Goal: Navigation & Orientation: Go to known website

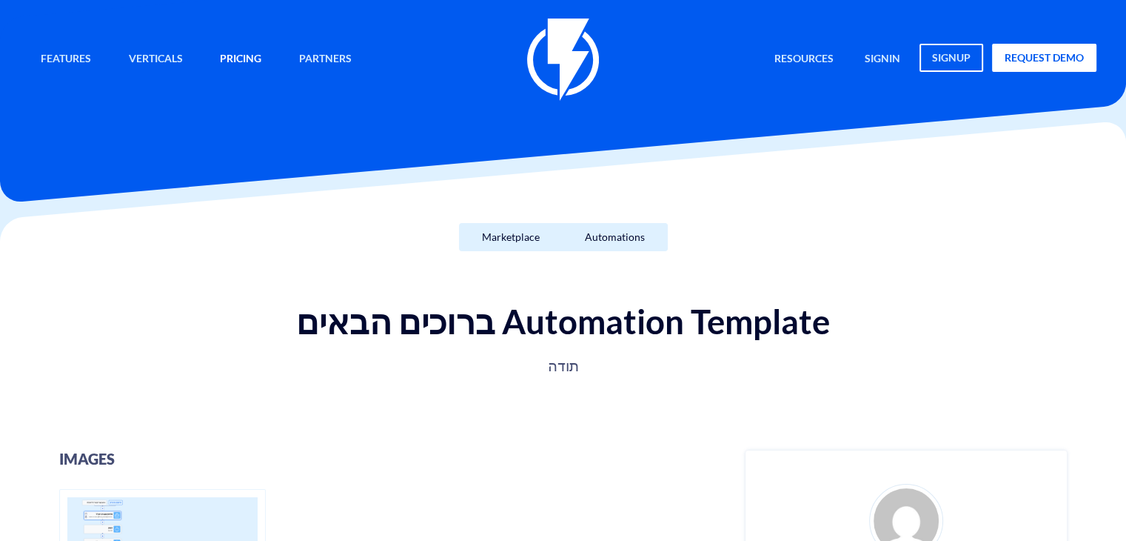
drag, startPoint x: 0, startPoint y: 0, endPoint x: 225, endPoint y: 57, distance: 232.2
click at [225, 57] on link "Pricing" at bounding box center [241, 60] width 64 height 32
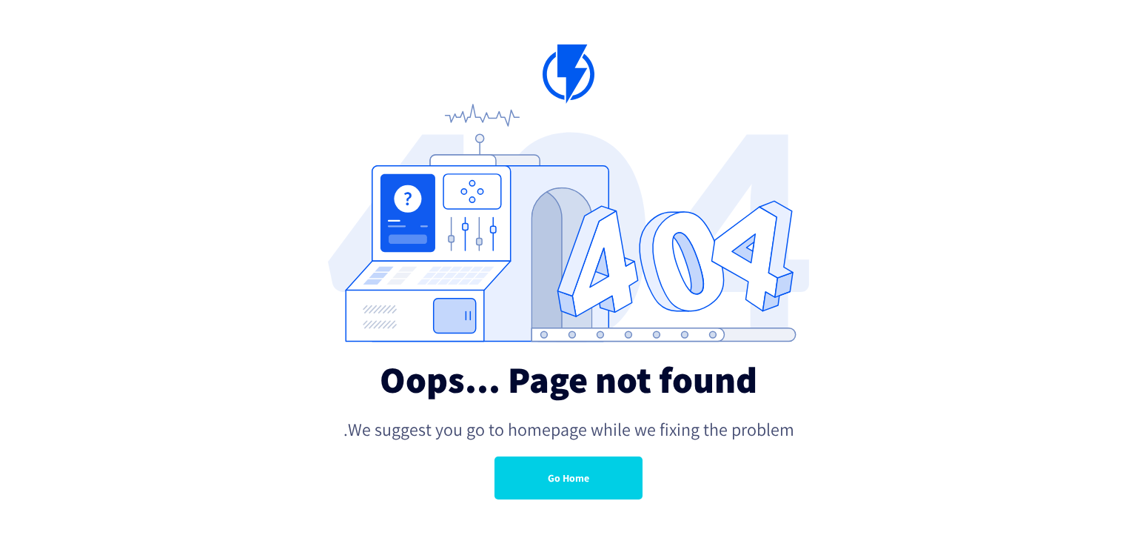
click at [577, 481] on link "Go Home" at bounding box center [569, 477] width 148 height 43
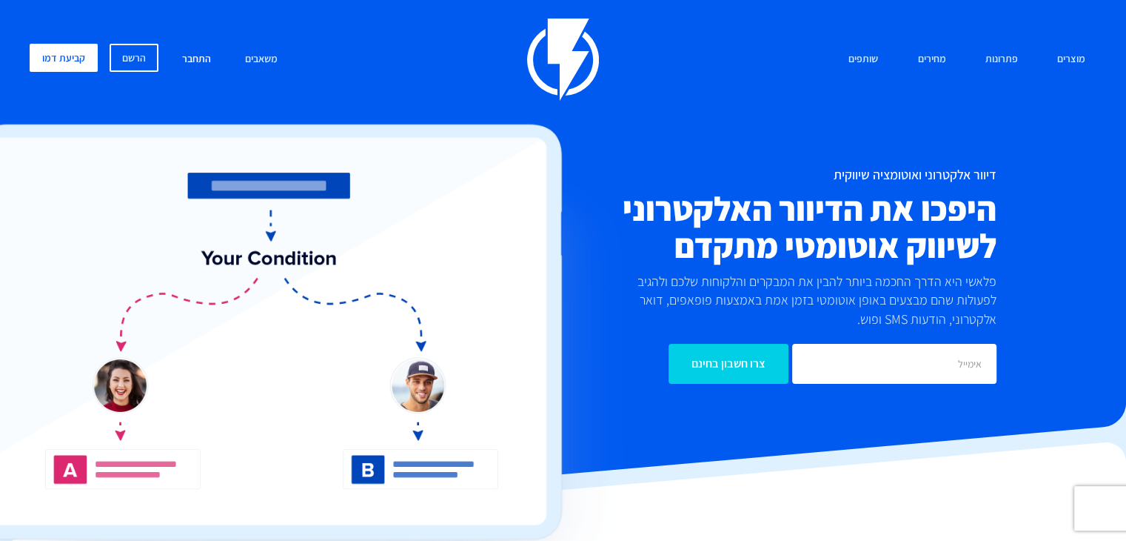
click at [190, 58] on link "התחבר" at bounding box center [196, 60] width 51 height 32
